Goal: Task Accomplishment & Management: Use online tool/utility

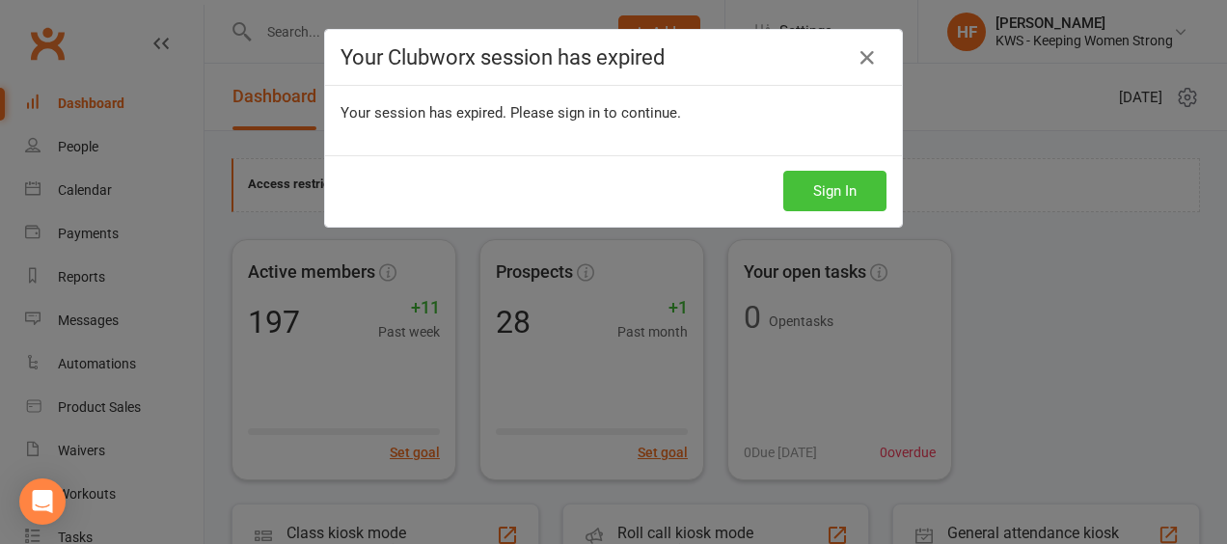
click at [829, 191] on button "Sign In" at bounding box center [834, 191] width 103 height 41
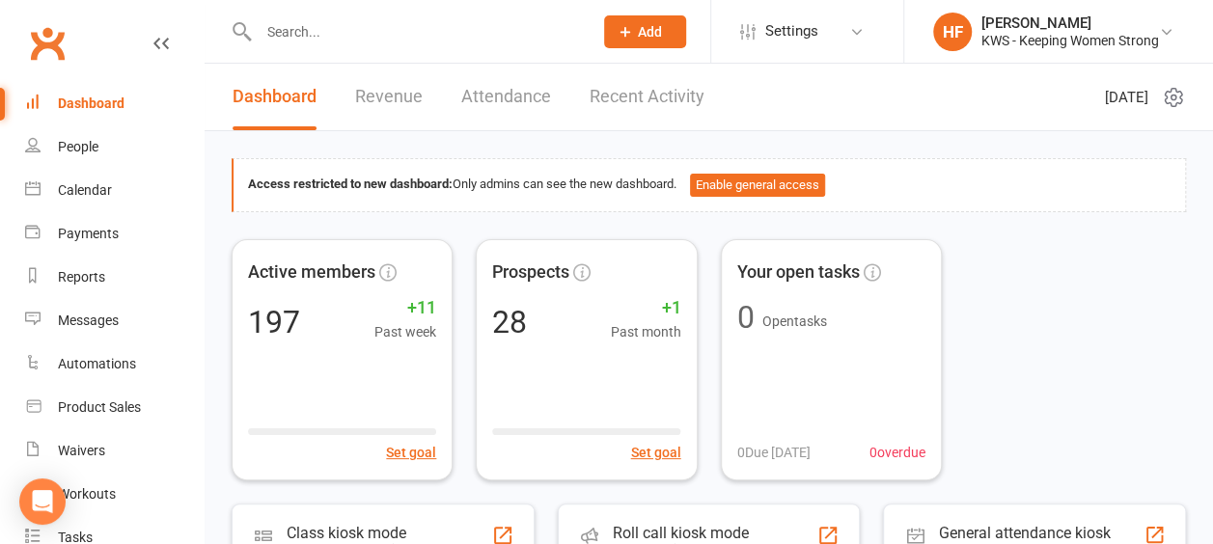
click at [635, 95] on link "Recent Activity" at bounding box center [646, 97] width 115 height 67
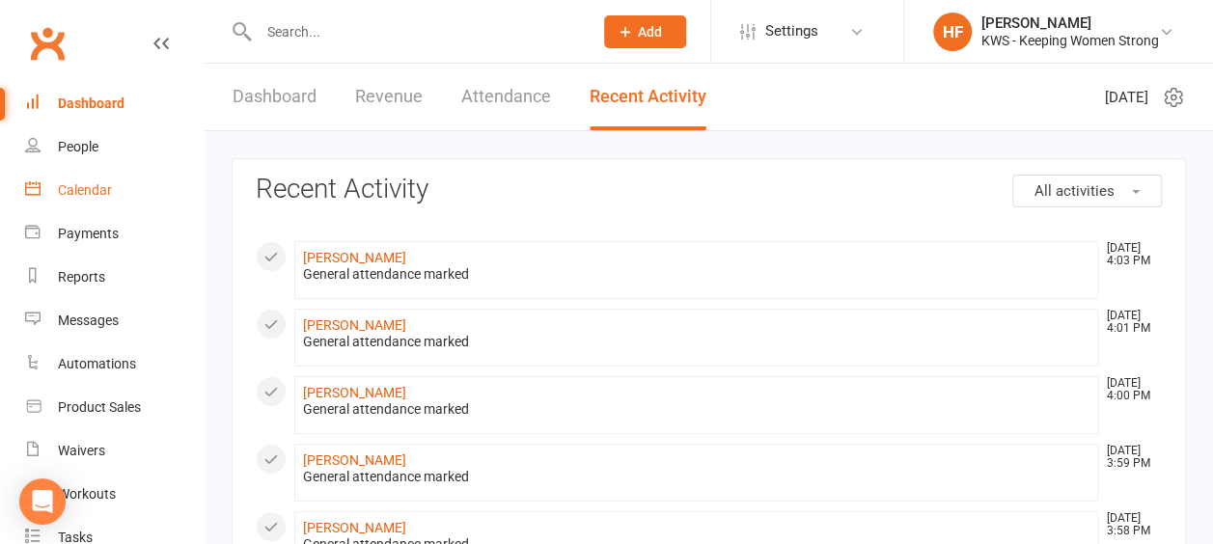
click at [79, 191] on div "Calendar" at bounding box center [85, 189] width 54 height 15
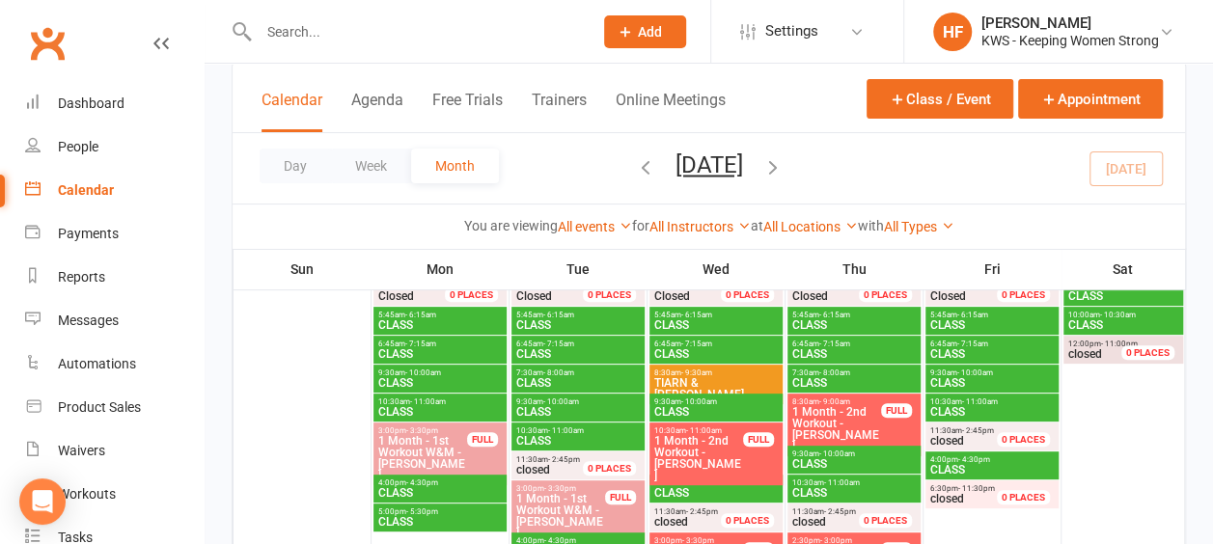
scroll to position [193, 0]
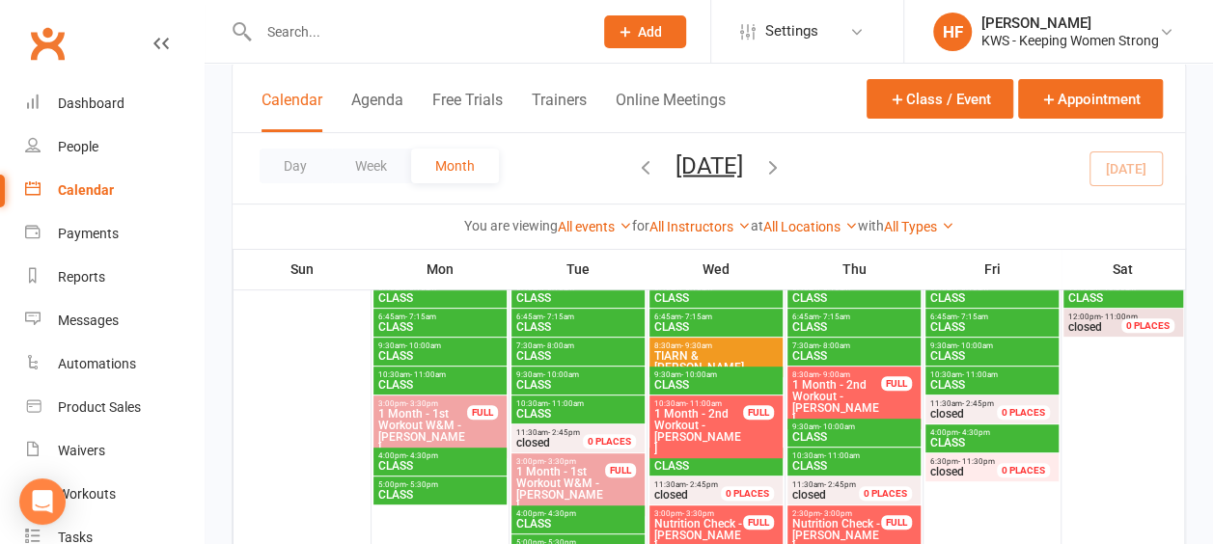
drag, startPoint x: 325, startPoint y: 34, endPoint x: 326, endPoint y: 24, distance: 9.7
click at [330, 33] on input "text" at bounding box center [416, 31] width 326 height 27
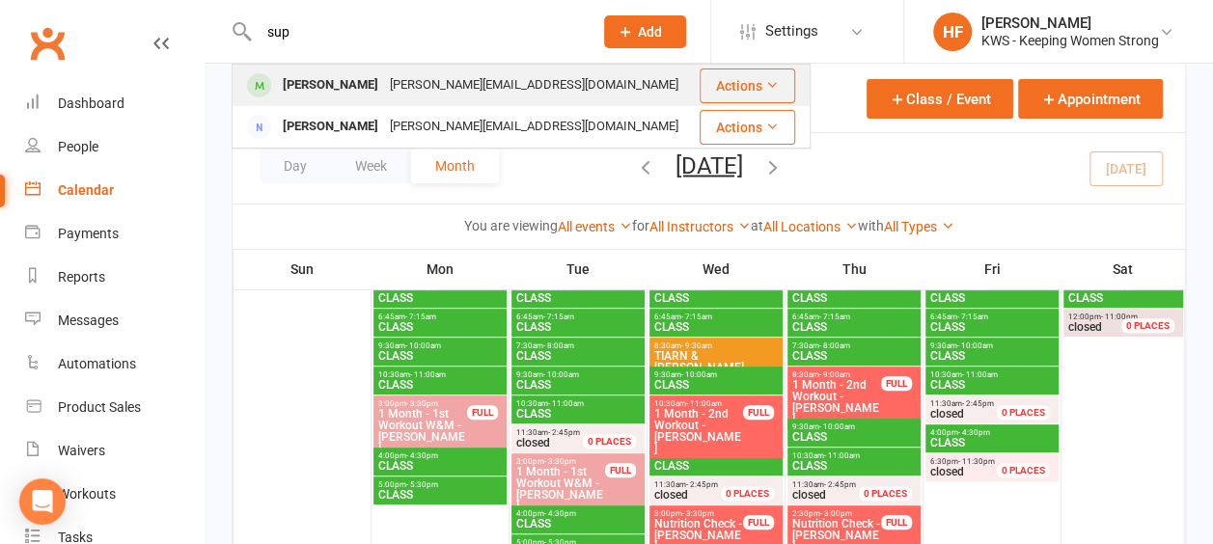
type input "sup"
click at [371, 81] on div "[PERSON_NAME]" at bounding box center [330, 85] width 107 height 28
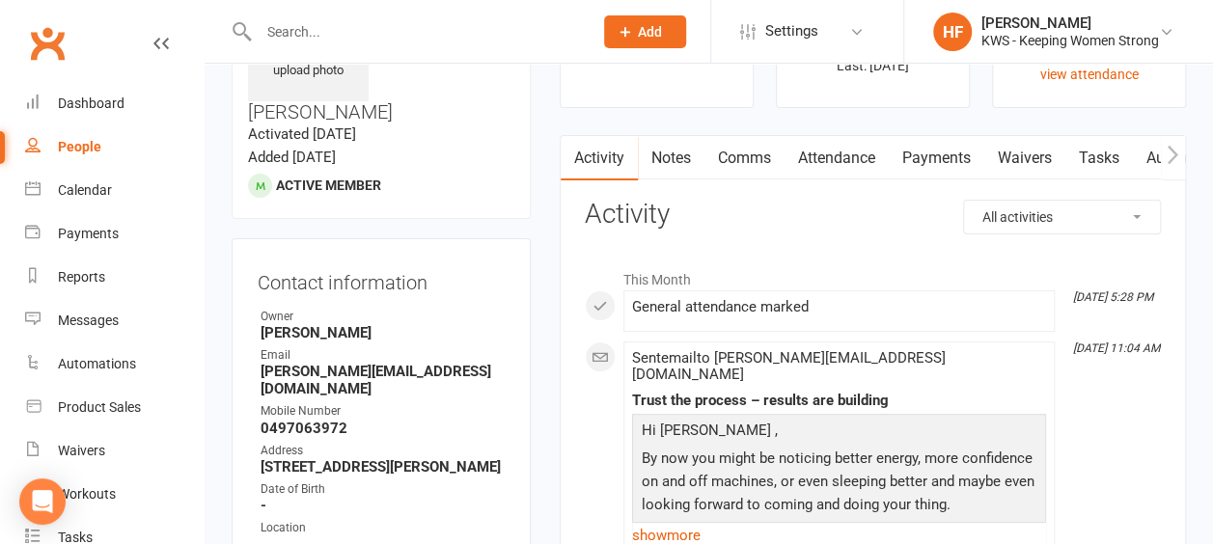
scroll to position [96, 0]
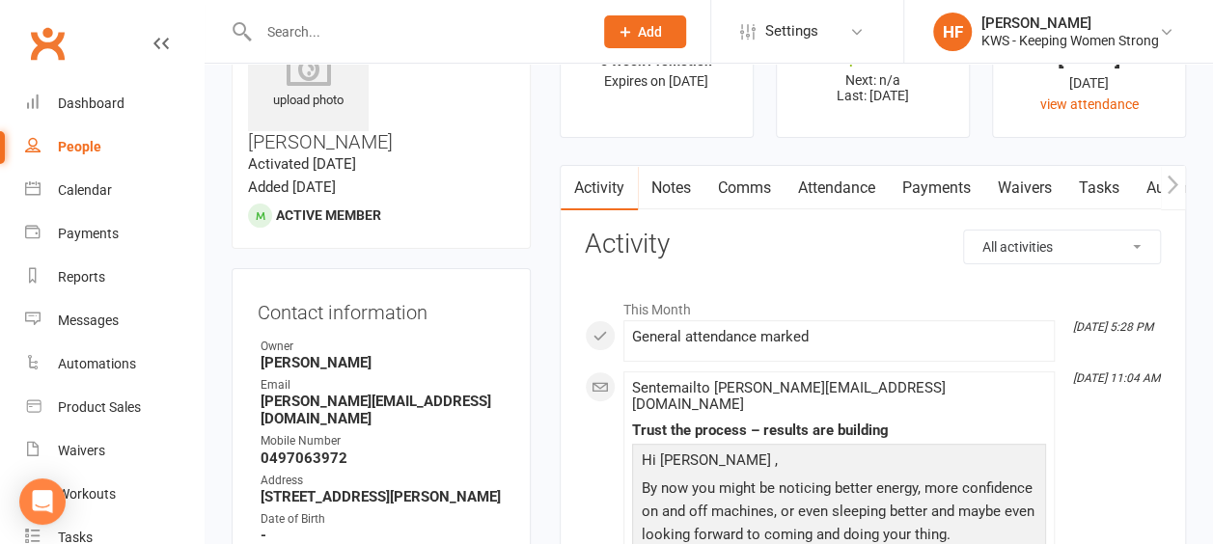
click at [316, 36] on input "text" at bounding box center [416, 31] width 326 height 27
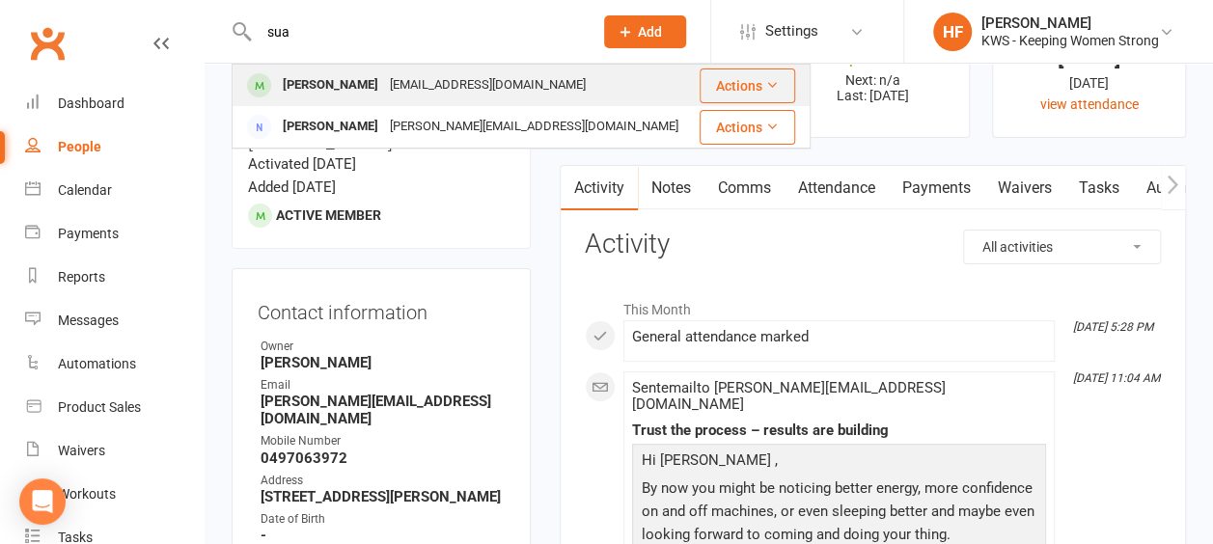
type input "sua"
click at [322, 89] on div "Suaad Ahmed" at bounding box center [330, 85] width 107 height 28
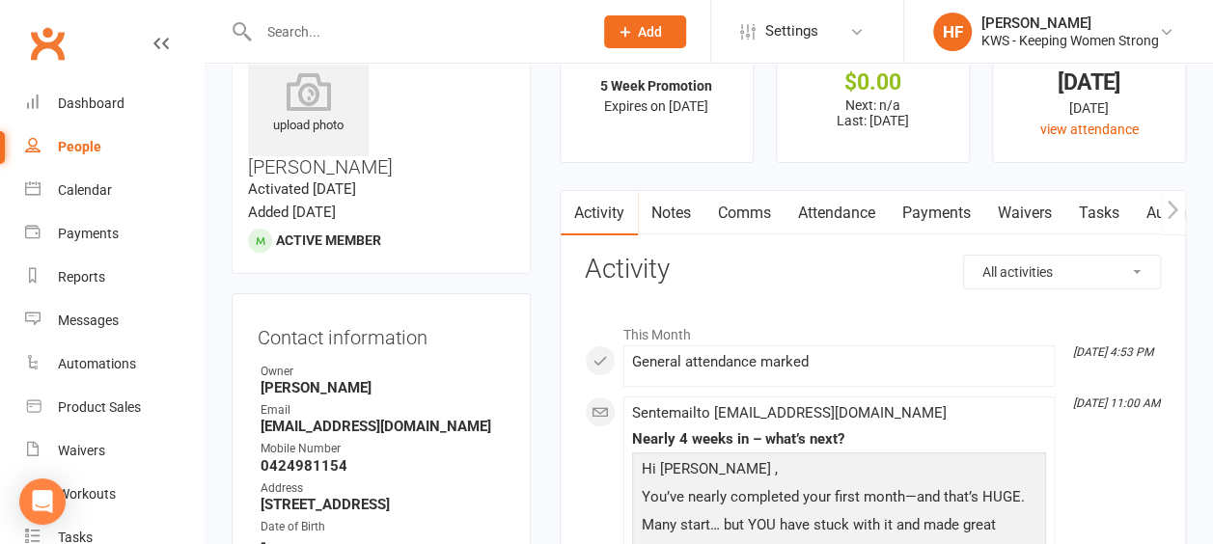
scroll to position [96, 0]
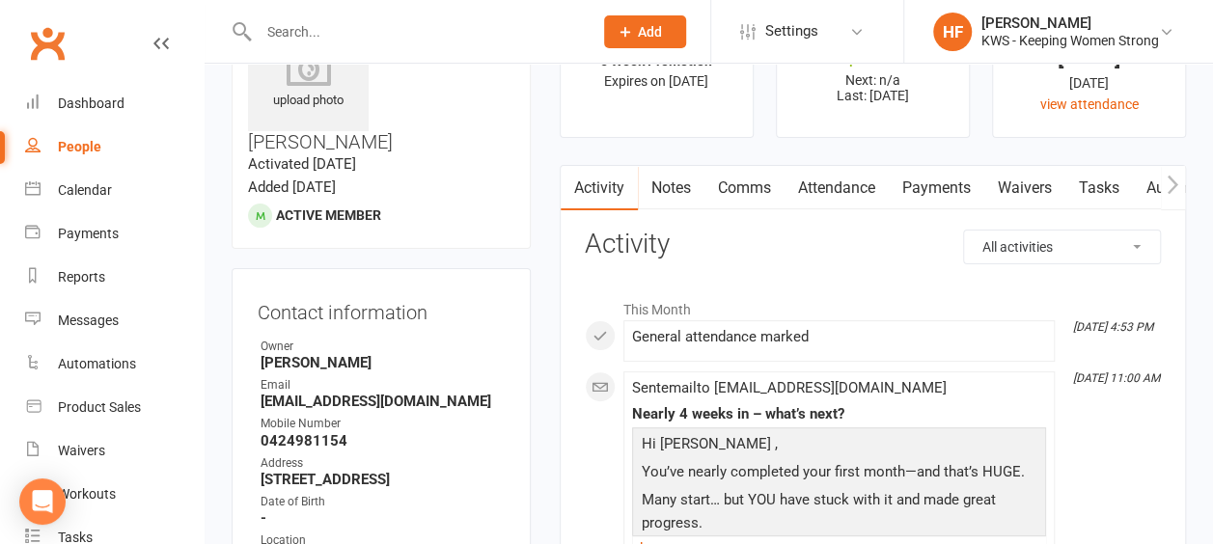
click at [333, 33] on input "text" at bounding box center [416, 31] width 326 height 27
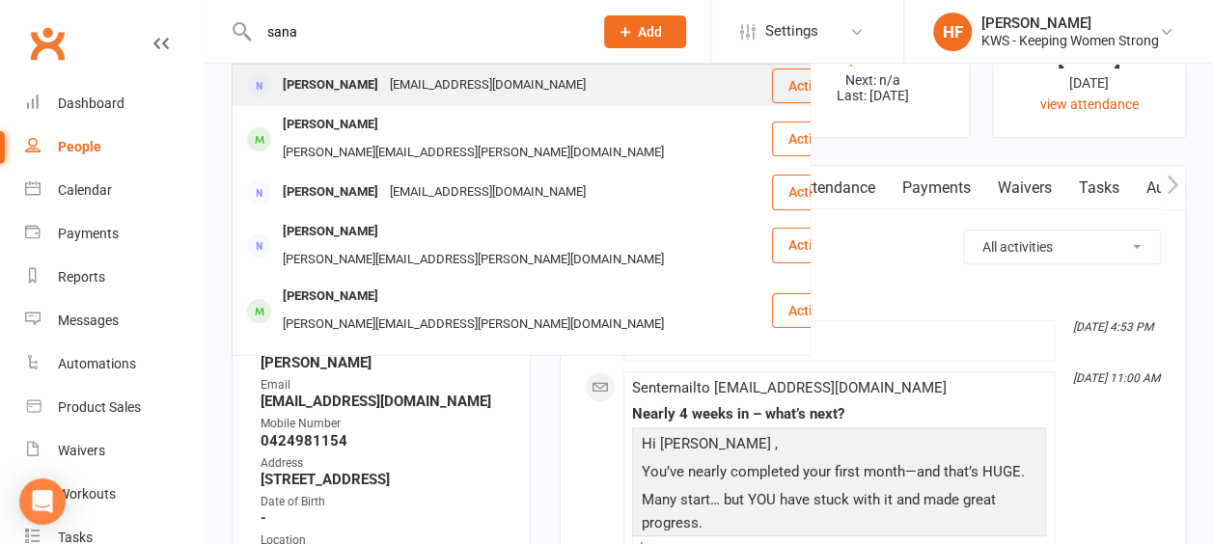
type input "sana"
click at [357, 82] on div "Sana Malahat" at bounding box center [330, 85] width 107 height 28
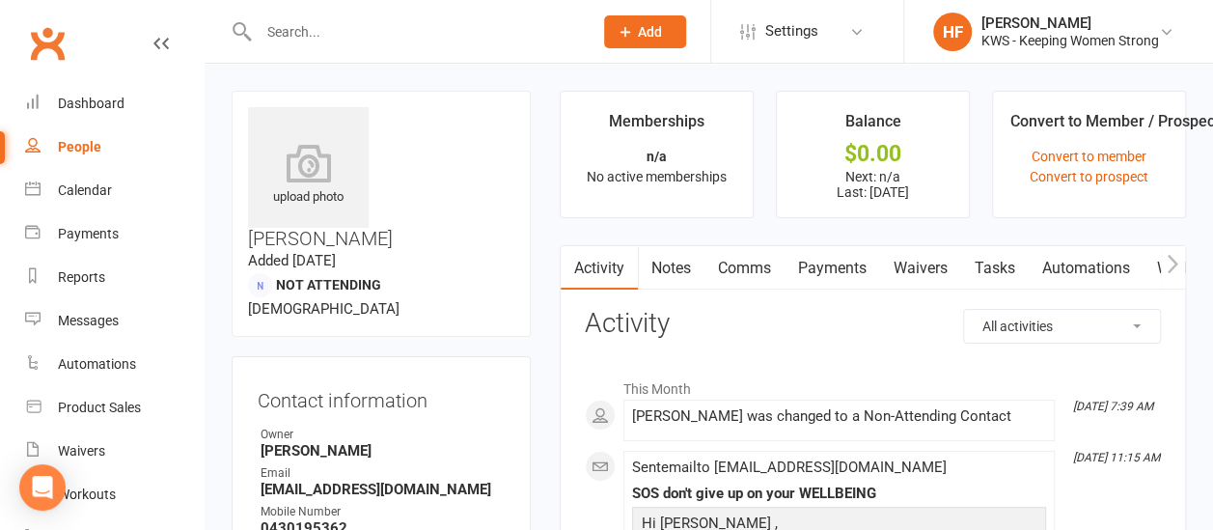
click at [380, 37] on input "text" at bounding box center [416, 31] width 326 height 27
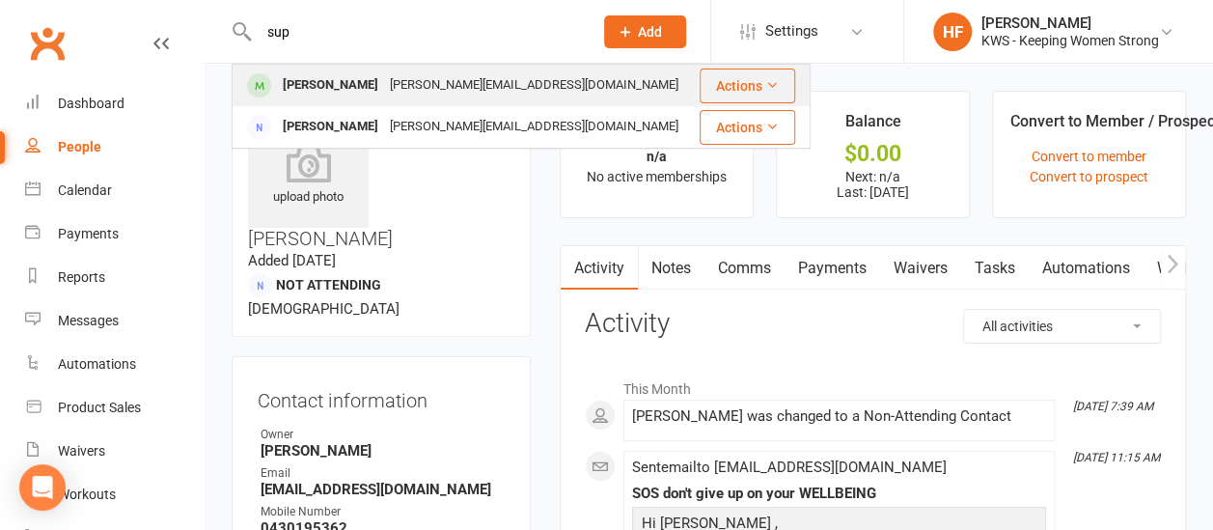
type input "sup"
click at [367, 87] on div "[PERSON_NAME]" at bounding box center [330, 85] width 107 height 28
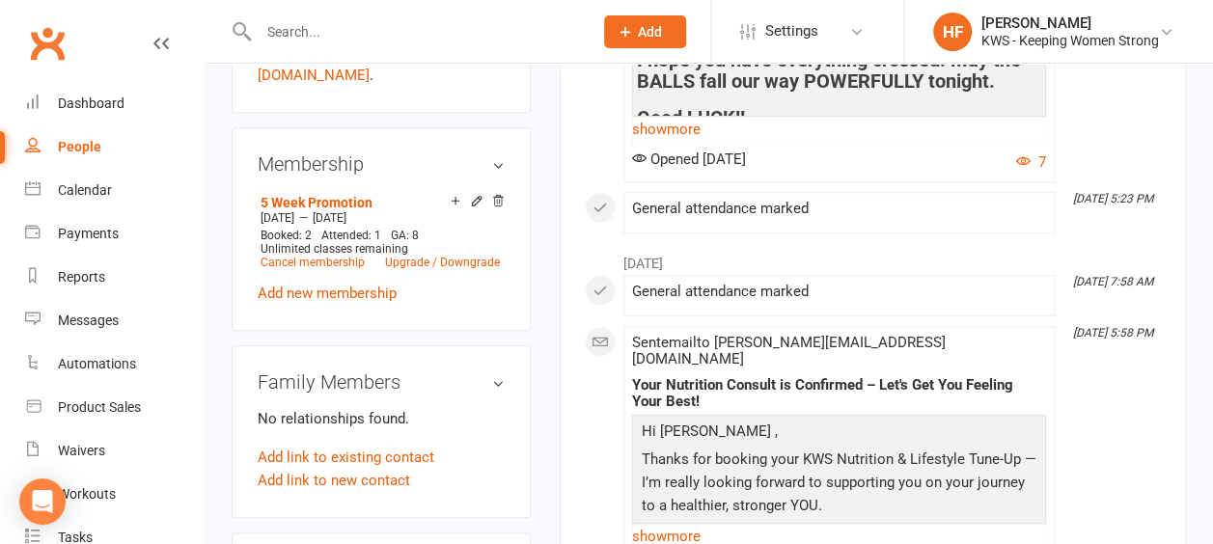
scroll to position [868, 0]
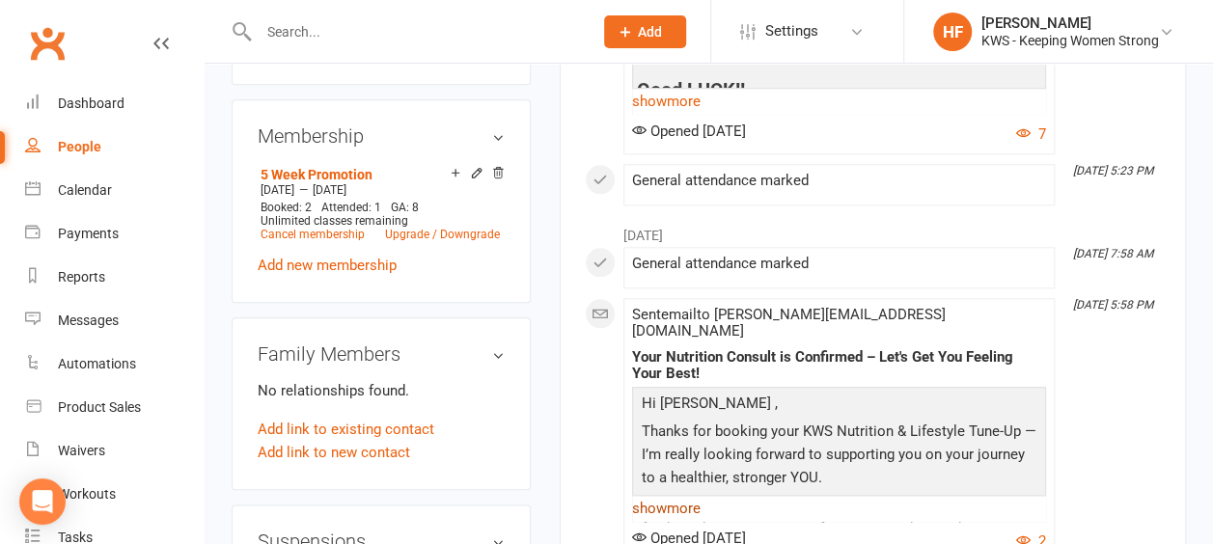
click at [668, 495] on link "show more" at bounding box center [839, 508] width 414 height 27
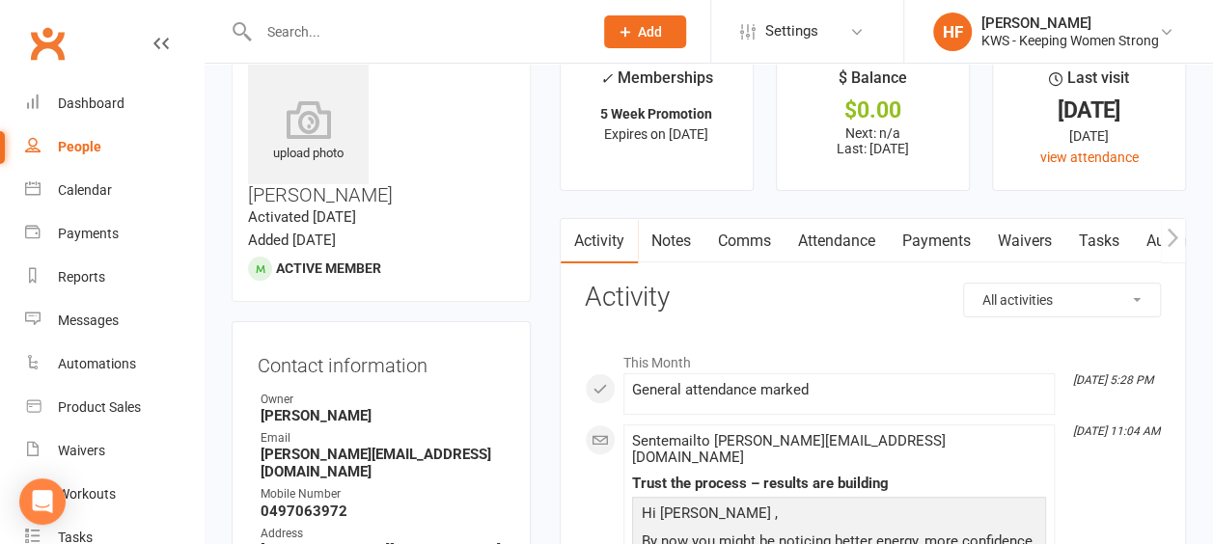
scroll to position [0, 0]
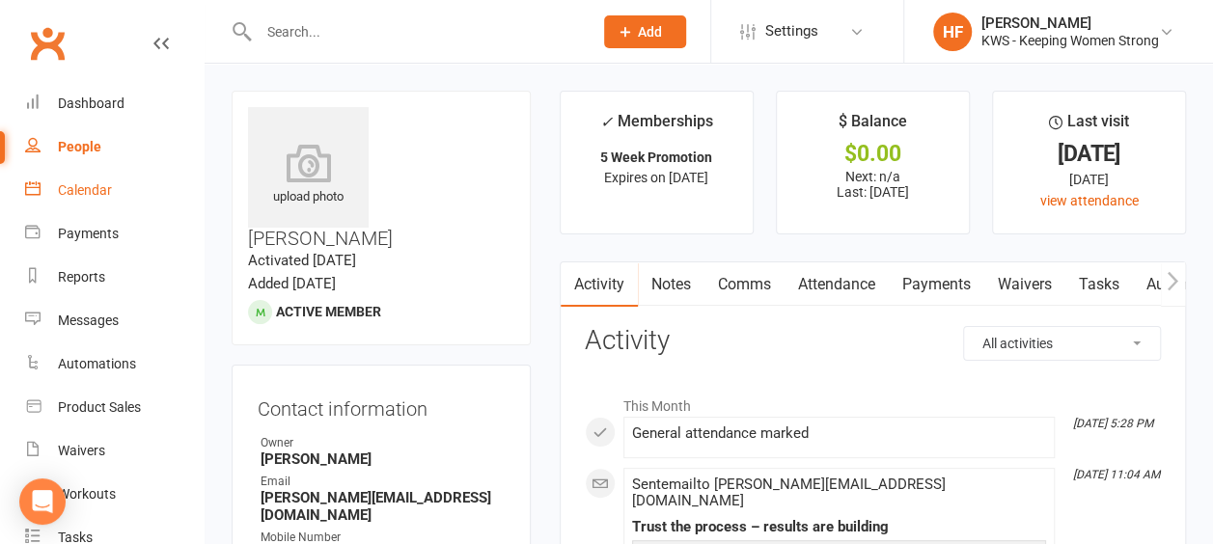
click at [95, 193] on div "Calendar" at bounding box center [85, 189] width 54 height 15
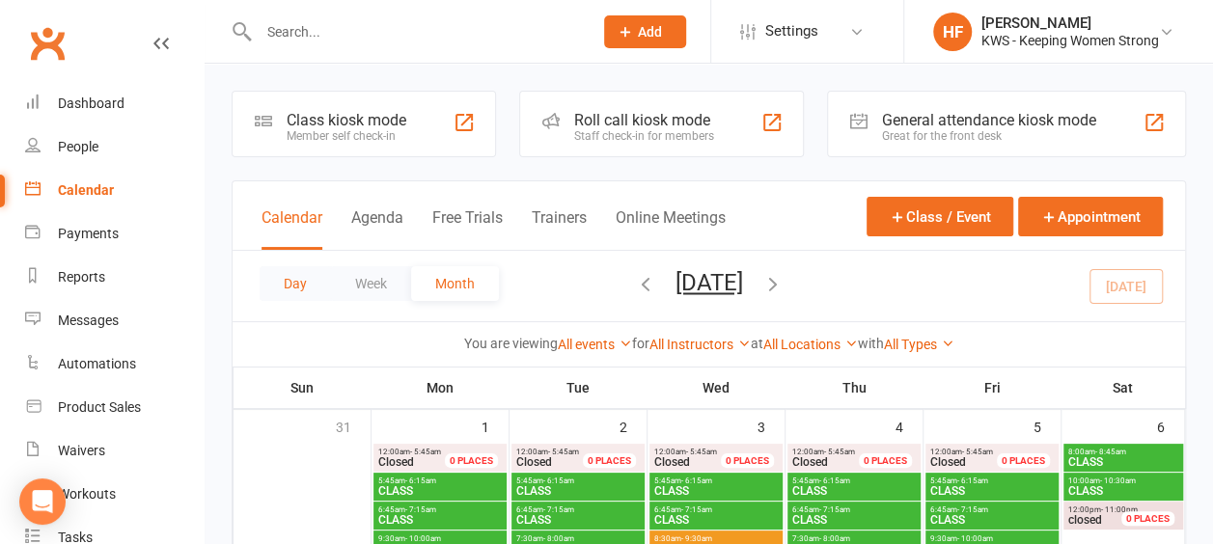
click at [283, 284] on button "Day" at bounding box center [294, 283] width 71 height 35
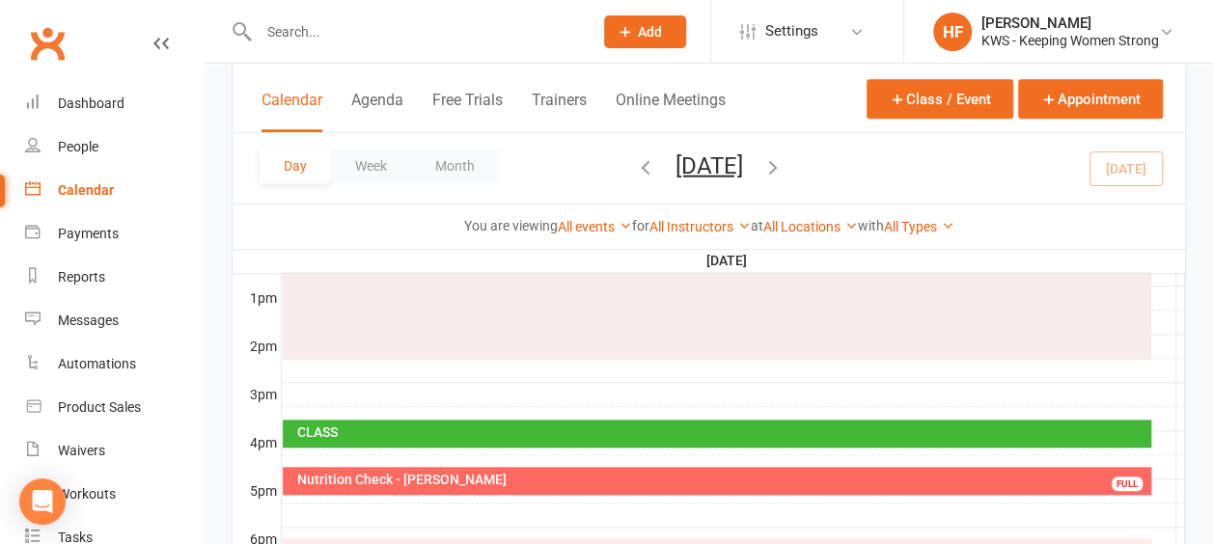
scroll to position [868, 0]
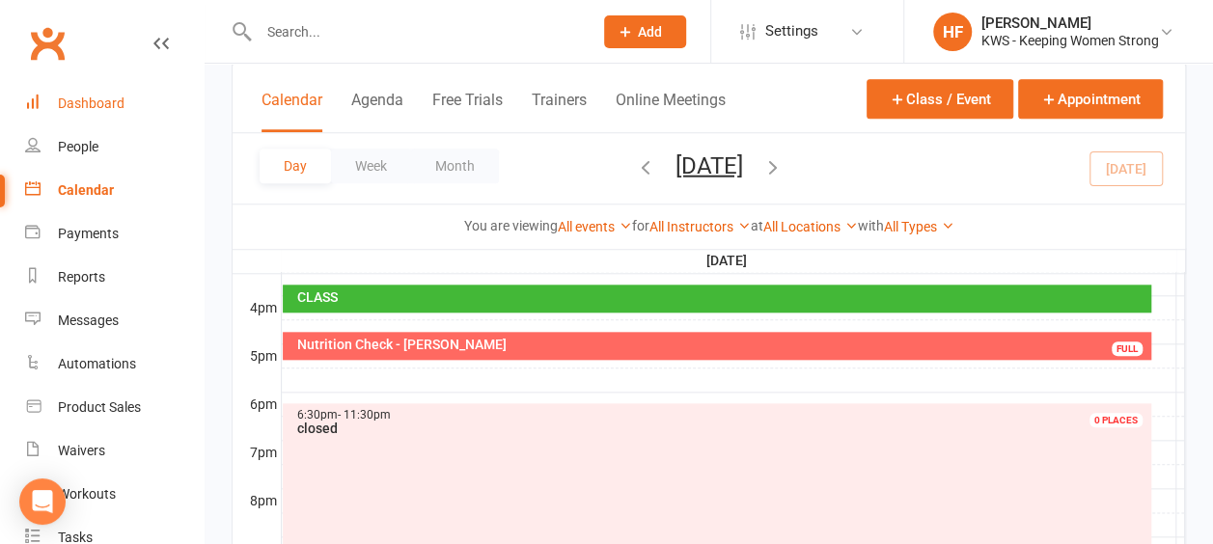
click at [97, 102] on div "Dashboard" at bounding box center [91, 102] width 67 height 15
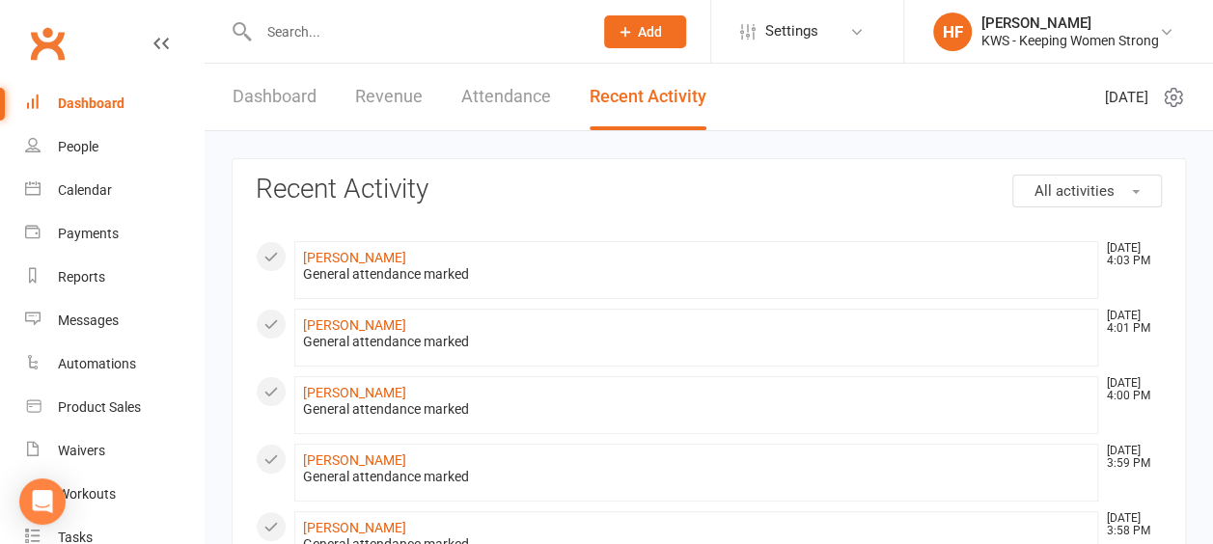
click at [276, 91] on link "Dashboard" at bounding box center [274, 97] width 84 height 67
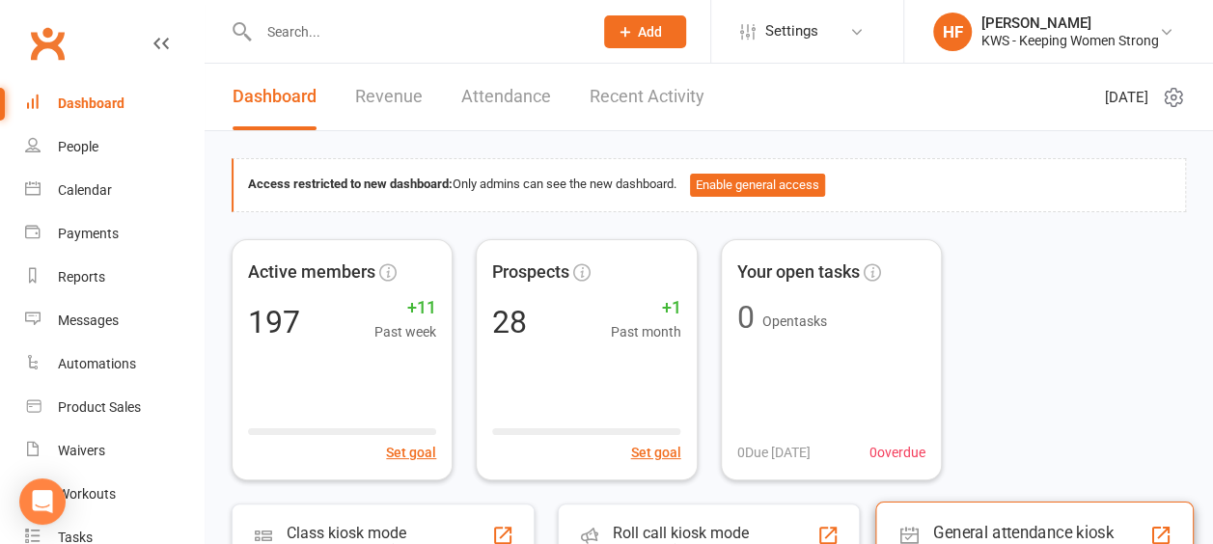
click at [968, 526] on div "General attendance kiosk mode" at bounding box center [1040, 541] width 215 height 39
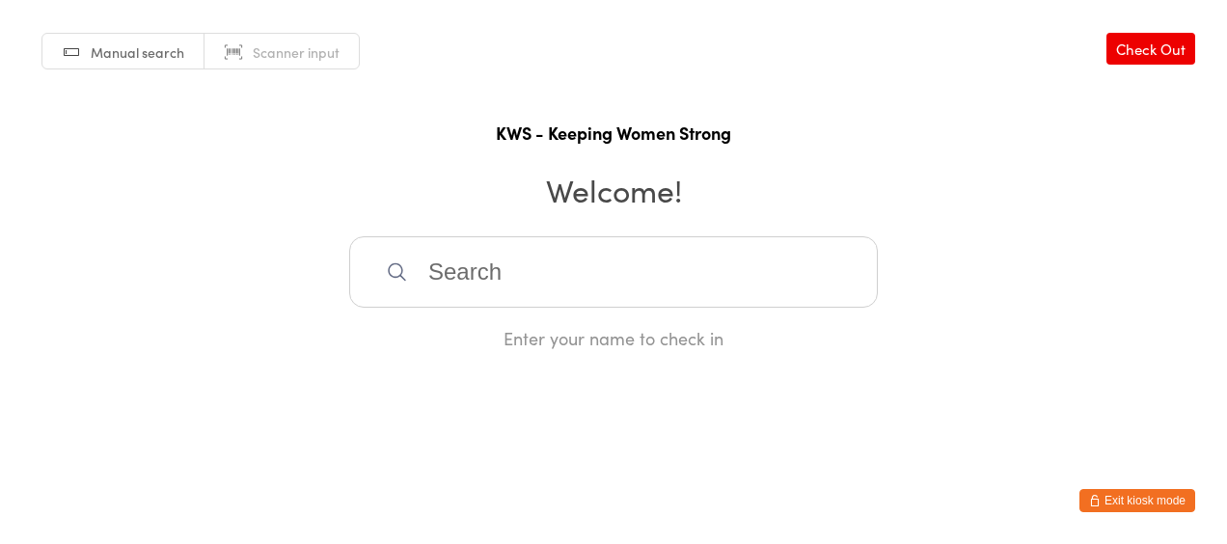
click at [477, 266] on input "search" at bounding box center [613, 271] width 529 height 71
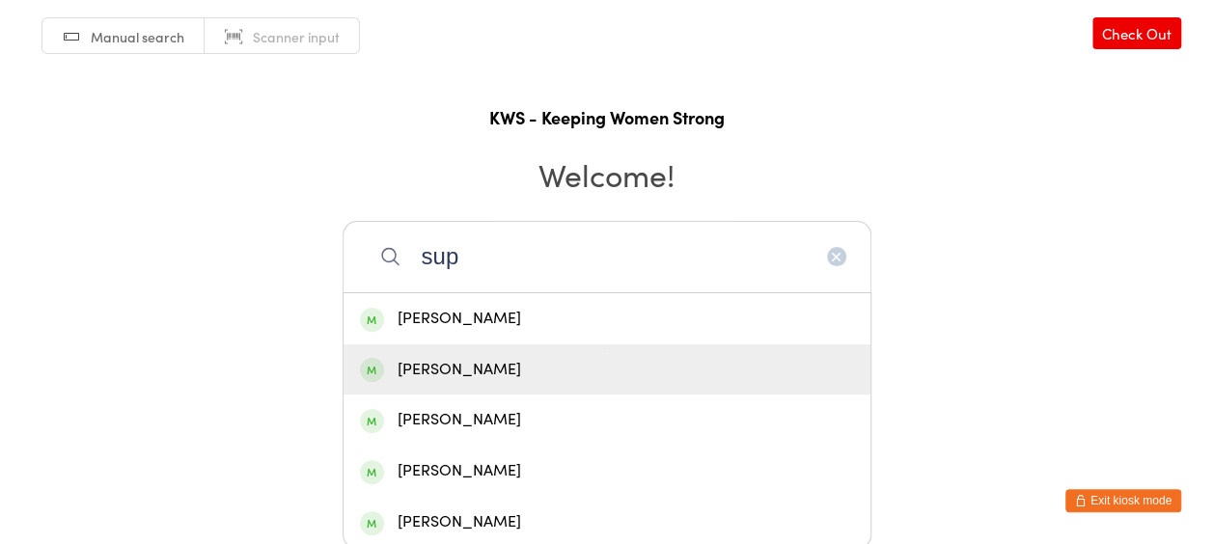
scroll to position [19, 0]
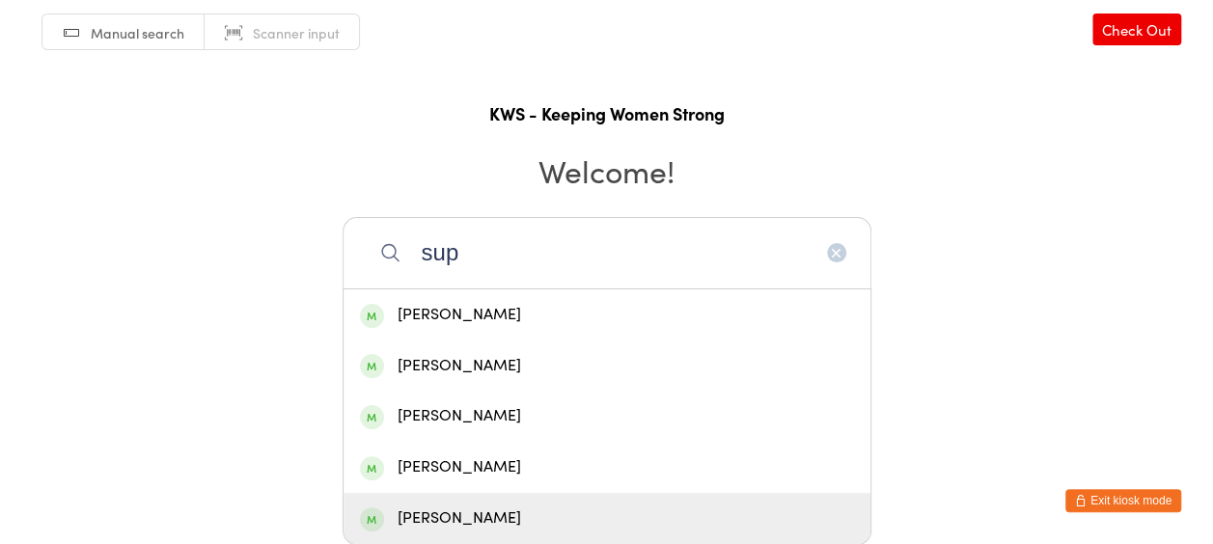
type input "sup"
click at [471, 517] on div "[PERSON_NAME]" at bounding box center [607, 518] width 494 height 26
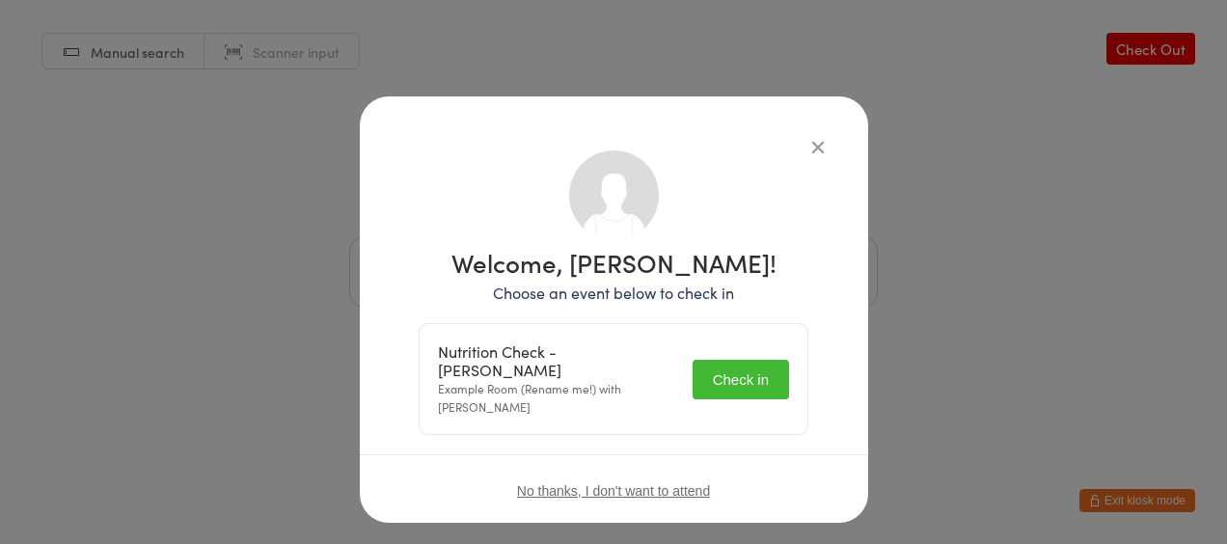
click at [736, 367] on button "Check in" at bounding box center [741, 380] width 96 height 40
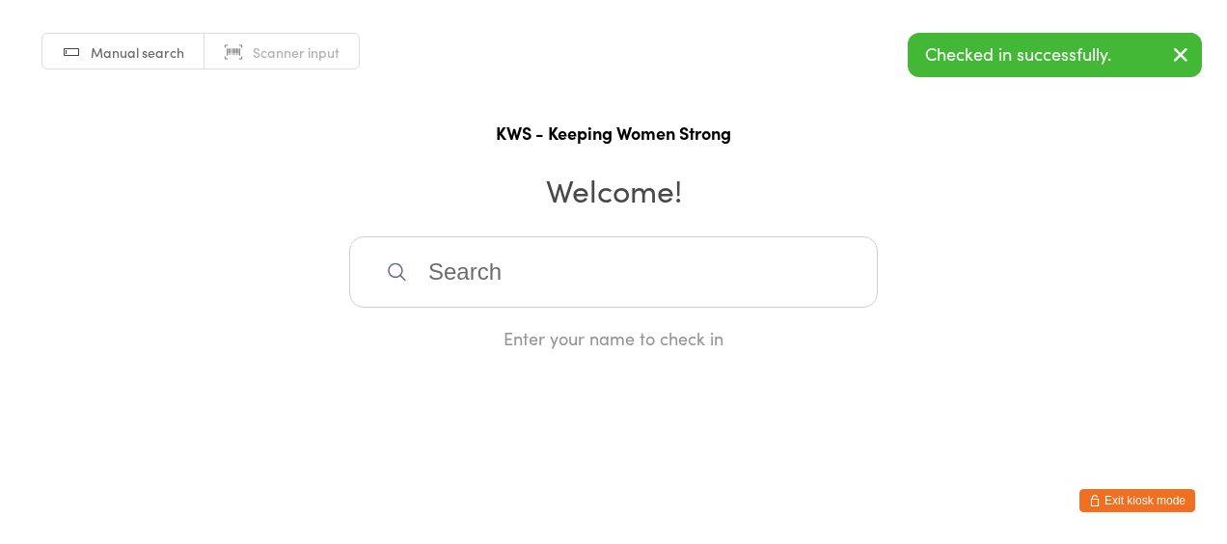
click at [1125, 498] on button "Exit kiosk mode" at bounding box center [1137, 500] width 116 height 23
